Goal: Task Accomplishment & Management: Use online tool/utility

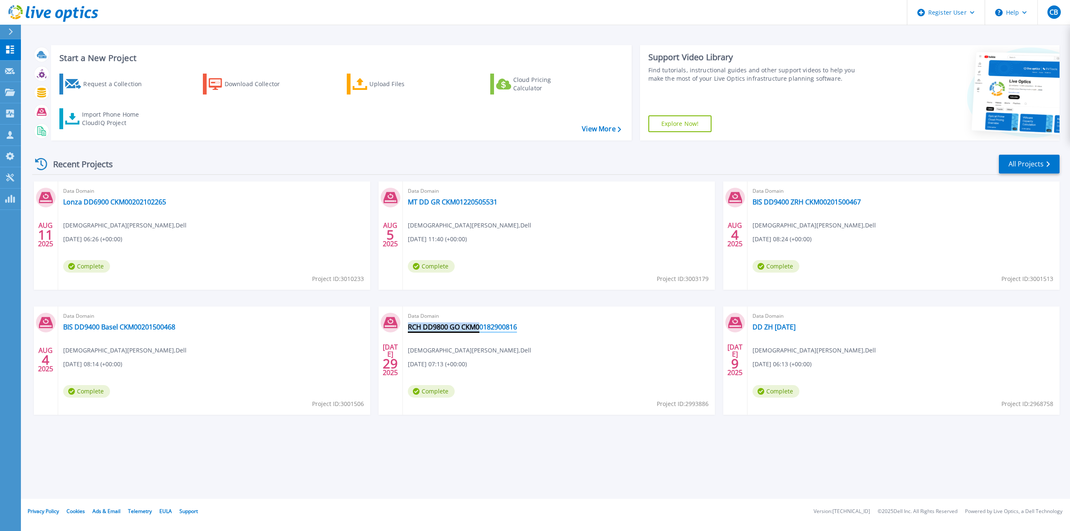
drag, startPoint x: 526, startPoint y: 328, endPoint x: 481, endPoint y: 328, distance: 45.2
click at [481, 328] on div "Data Domain RCH DD9800 GO CKM00182900816 [PERSON_NAME] , Dell [DATE] 07:13 (+00…" at bounding box center [559, 361] width 312 height 108
click at [483, 328] on link "RCH DD9800 GO CKM00182900816" at bounding box center [462, 327] width 109 height 8
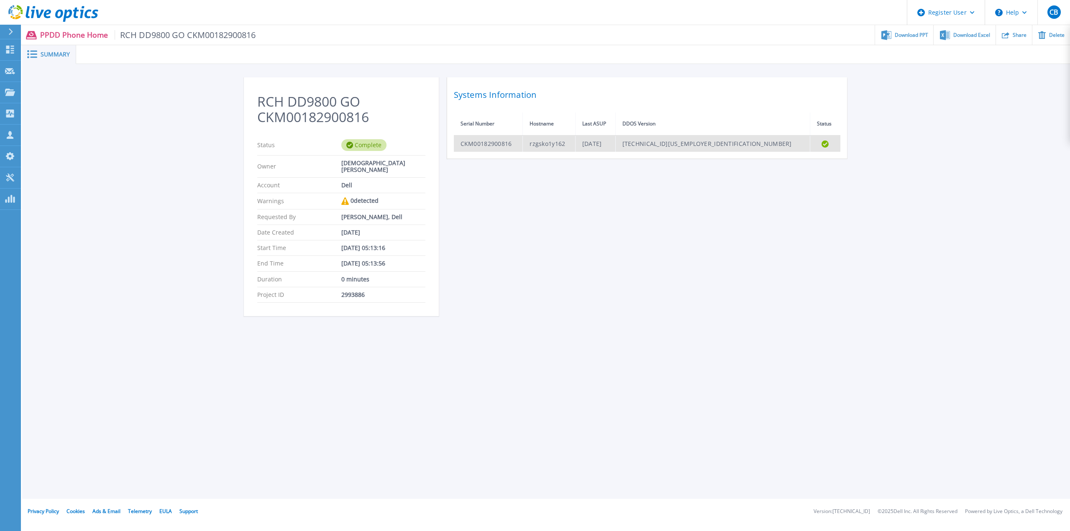
click at [493, 142] on td "CKM00182900816" at bounding box center [488, 144] width 69 height 16
copy td "CKM00182900816"
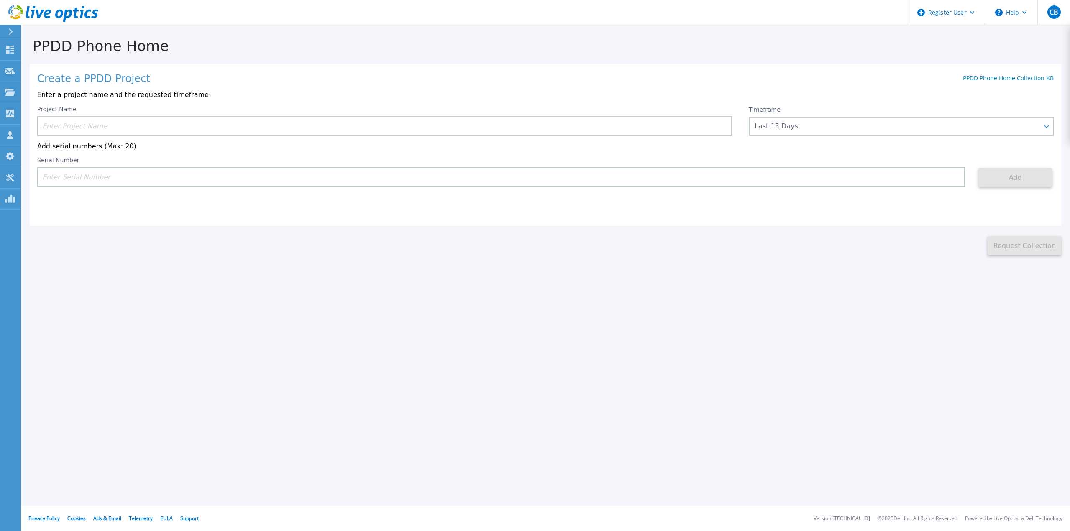
click at [167, 128] on input at bounding box center [384, 126] width 695 height 20
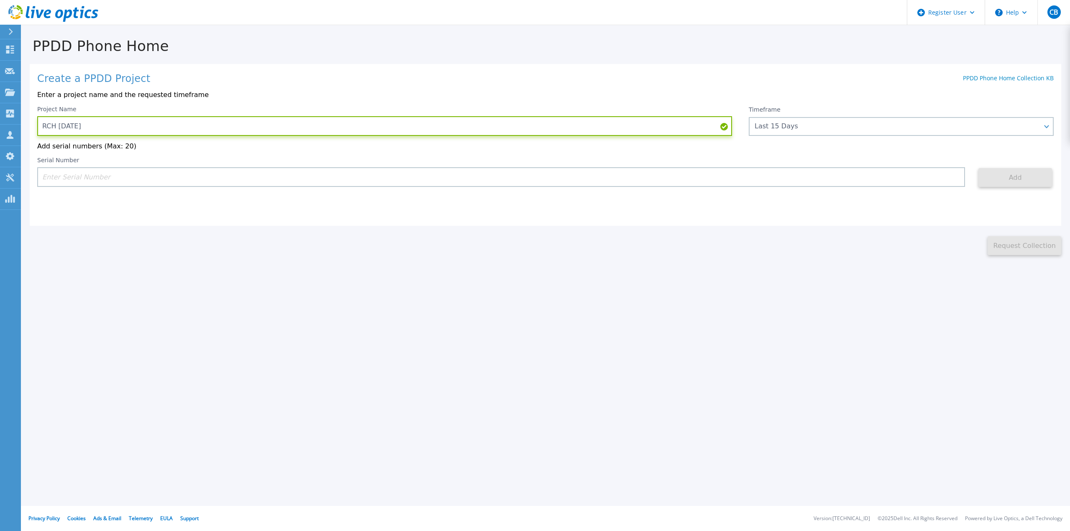
paste input "CKM00182900816"
type input "RCH 11.08.2025 CKM00182900816"
click at [151, 177] on input at bounding box center [501, 177] width 928 height 20
paste input "CKM00182900816"
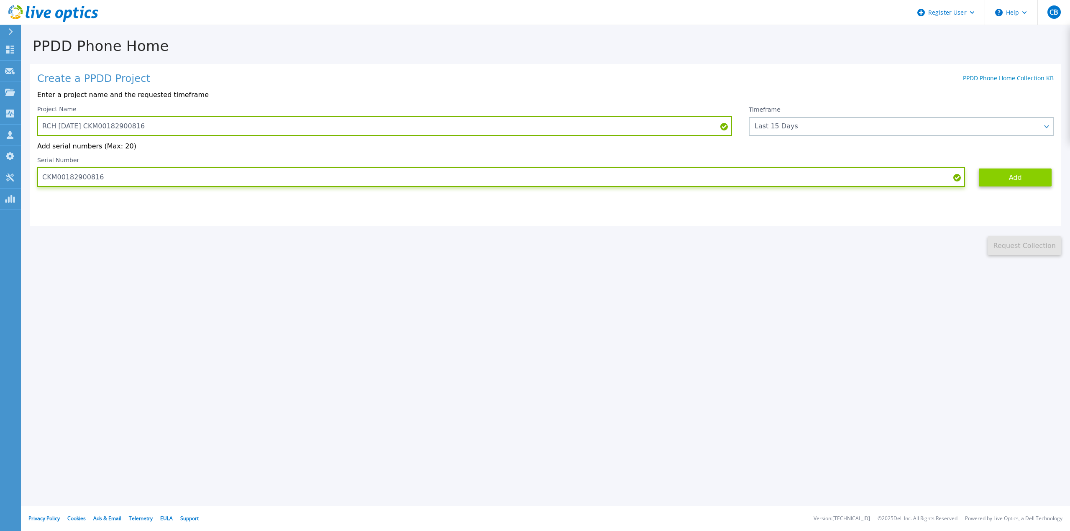
type input "CKM00182900816"
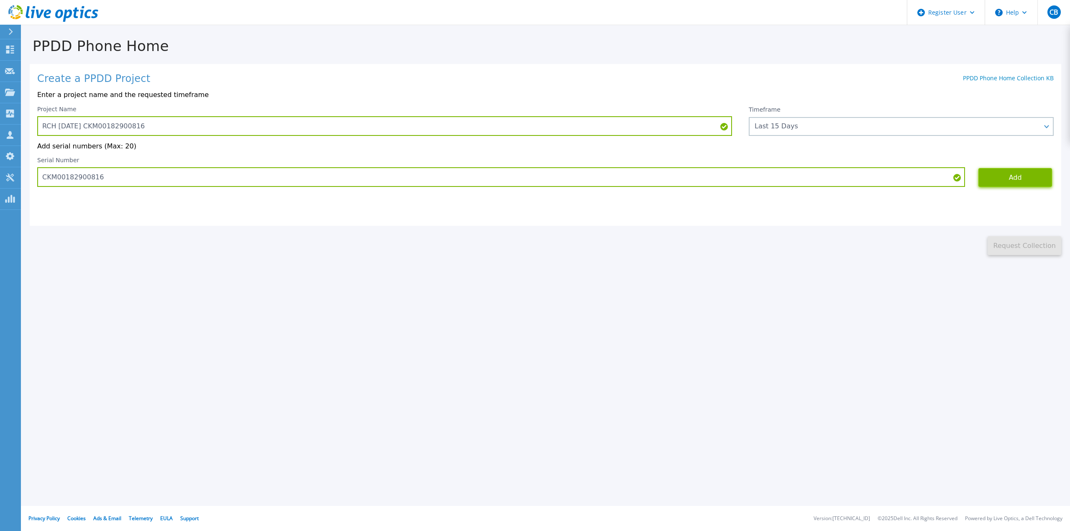
click at [1030, 183] on button "Add" at bounding box center [1016, 177] width 74 height 19
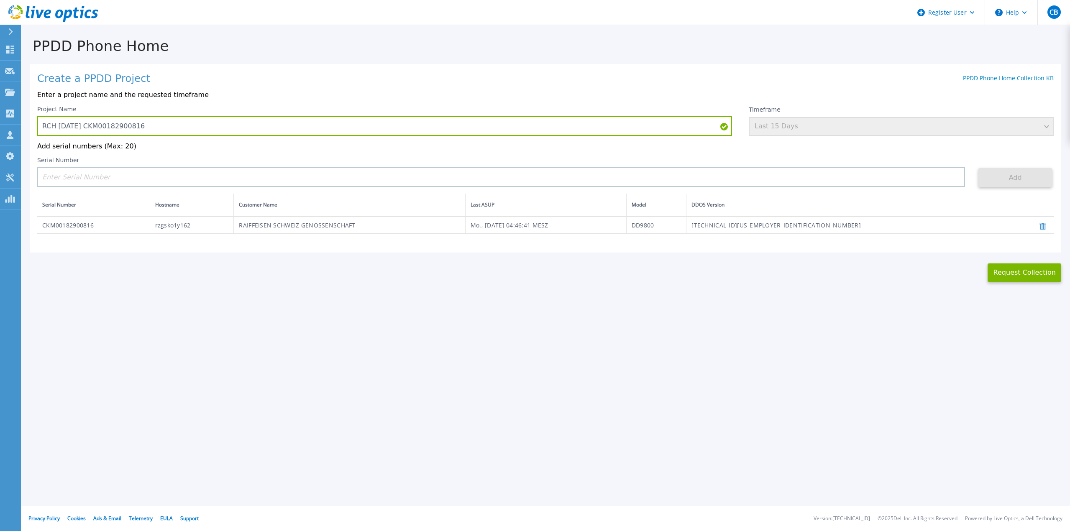
click at [411, 321] on div "PPDD Phone Home Create a PPDD Project PPDD Phone Home Collection KB Enter a pro…" at bounding box center [535, 265] width 1070 height 531
